Goal: Task Accomplishment & Management: Use online tool/utility

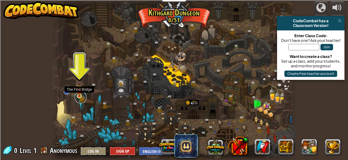
click at [79, 97] on link at bounding box center [81, 98] width 12 height 12
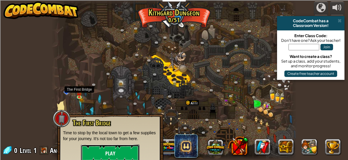
click at [118, 148] on button "Play" at bounding box center [110, 154] width 59 height 18
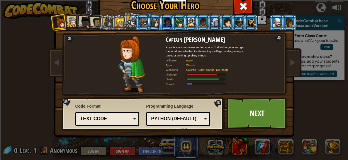
click at [88, 23] on div at bounding box center [84, 22] width 12 height 12
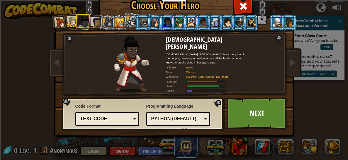
click at [94, 22] on div at bounding box center [96, 22] width 11 height 11
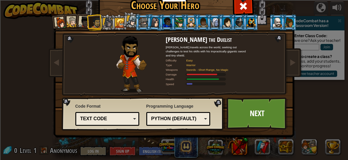
click at [82, 20] on div at bounding box center [84, 22] width 12 height 12
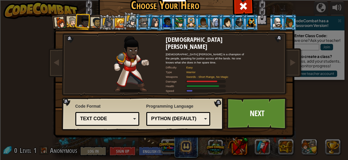
click at [74, 20] on div at bounding box center [72, 22] width 11 height 11
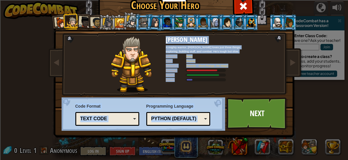
drag, startPoint x: 246, startPoint y: 109, endPoint x: 107, endPoint y: 23, distance: 164.1
click at [94, 20] on div at bounding box center [96, 22] width 11 height 11
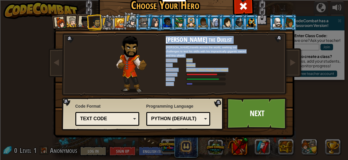
click at [92, 20] on div at bounding box center [96, 22] width 11 height 11
click at [89, 20] on li at bounding box center [95, 22] width 16 height 16
click at [83, 18] on div at bounding box center [84, 22] width 12 height 12
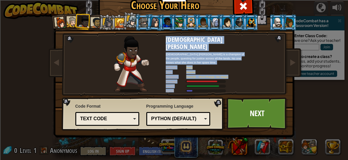
click at [67, 17] on div at bounding box center [72, 22] width 11 height 11
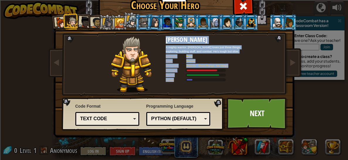
click at [62, 16] on li at bounding box center [59, 22] width 17 height 17
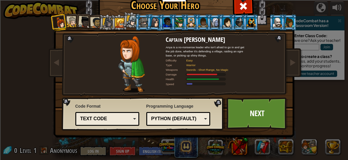
click at [97, 23] on div at bounding box center [96, 22] width 11 height 11
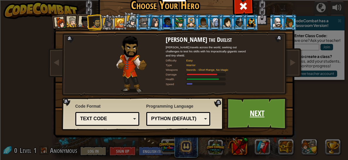
click at [255, 113] on link "Next" at bounding box center [256, 114] width 61 height 32
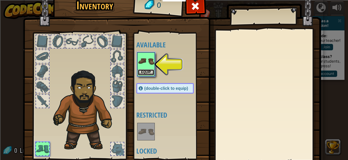
click at [146, 73] on button "Equip" at bounding box center [146, 72] width 16 height 6
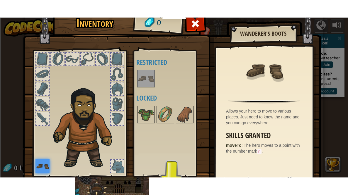
scroll to position [42, 0]
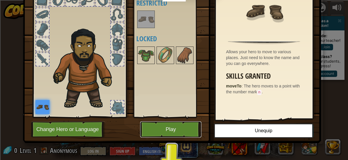
click at [173, 132] on button "Play" at bounding box center [170, 130] width 61 height 16
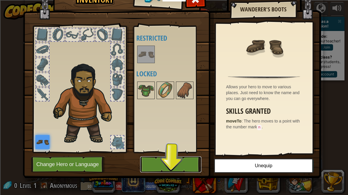
scroll to position [6, 0]
